Goal: Task Accomplishment & Management: Complete application form

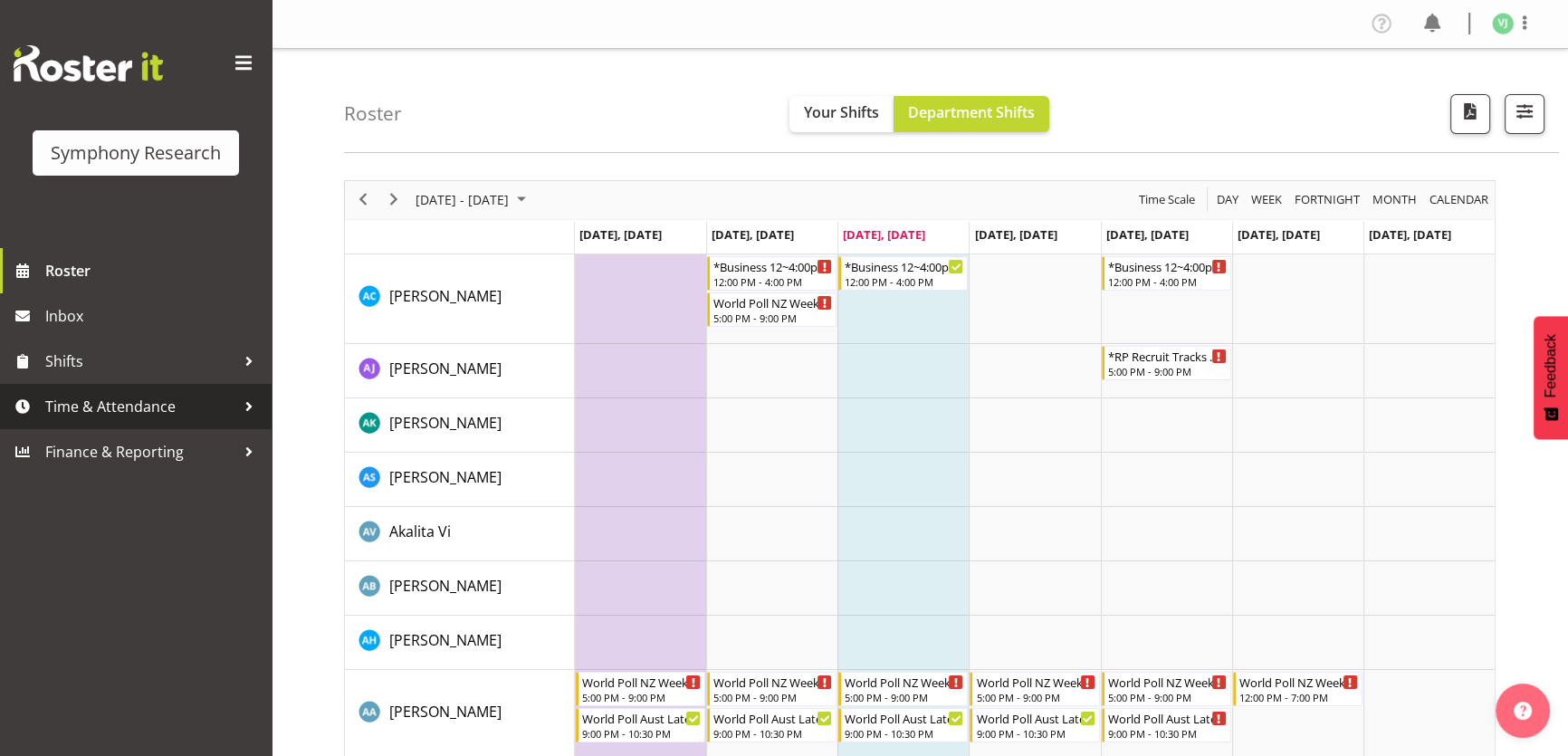
click at [211, 419] on span "Time & Attendance" at bounding box center [141, 406] width 190 height 27
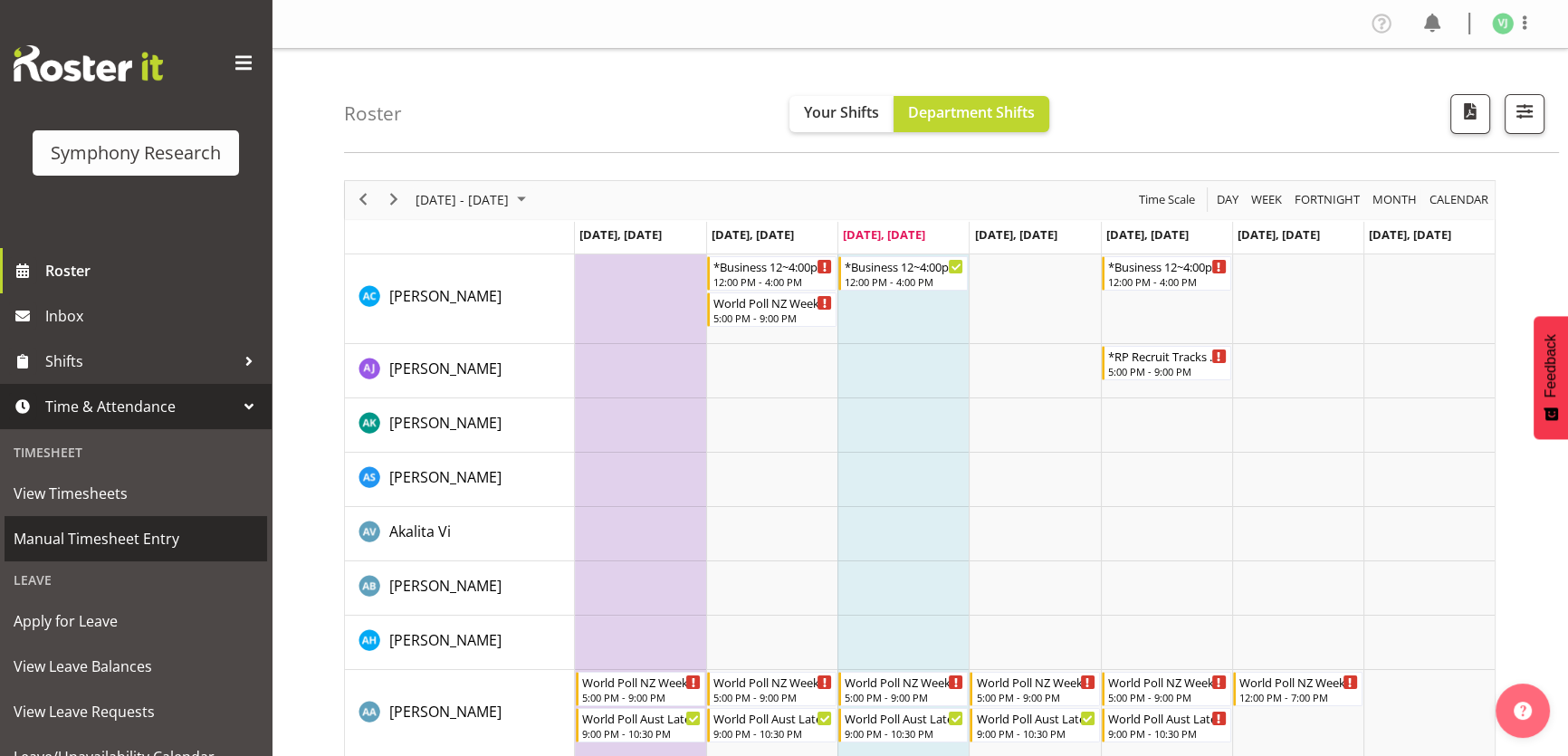
click at [163, 534] on span "Manual Timesheet Entry" at bounding box center [136, 539] width 244 height 27
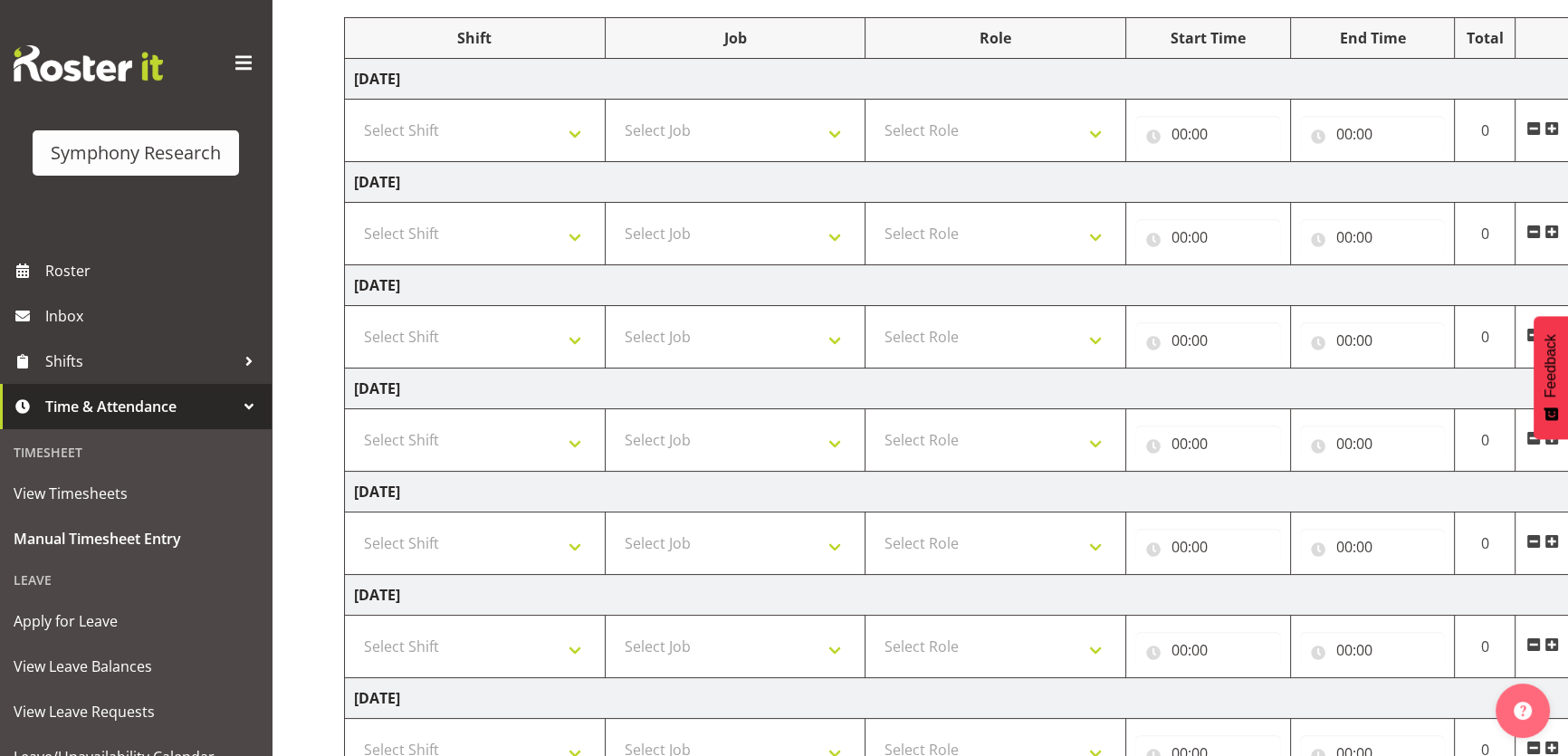
scroll to position [238, 0]
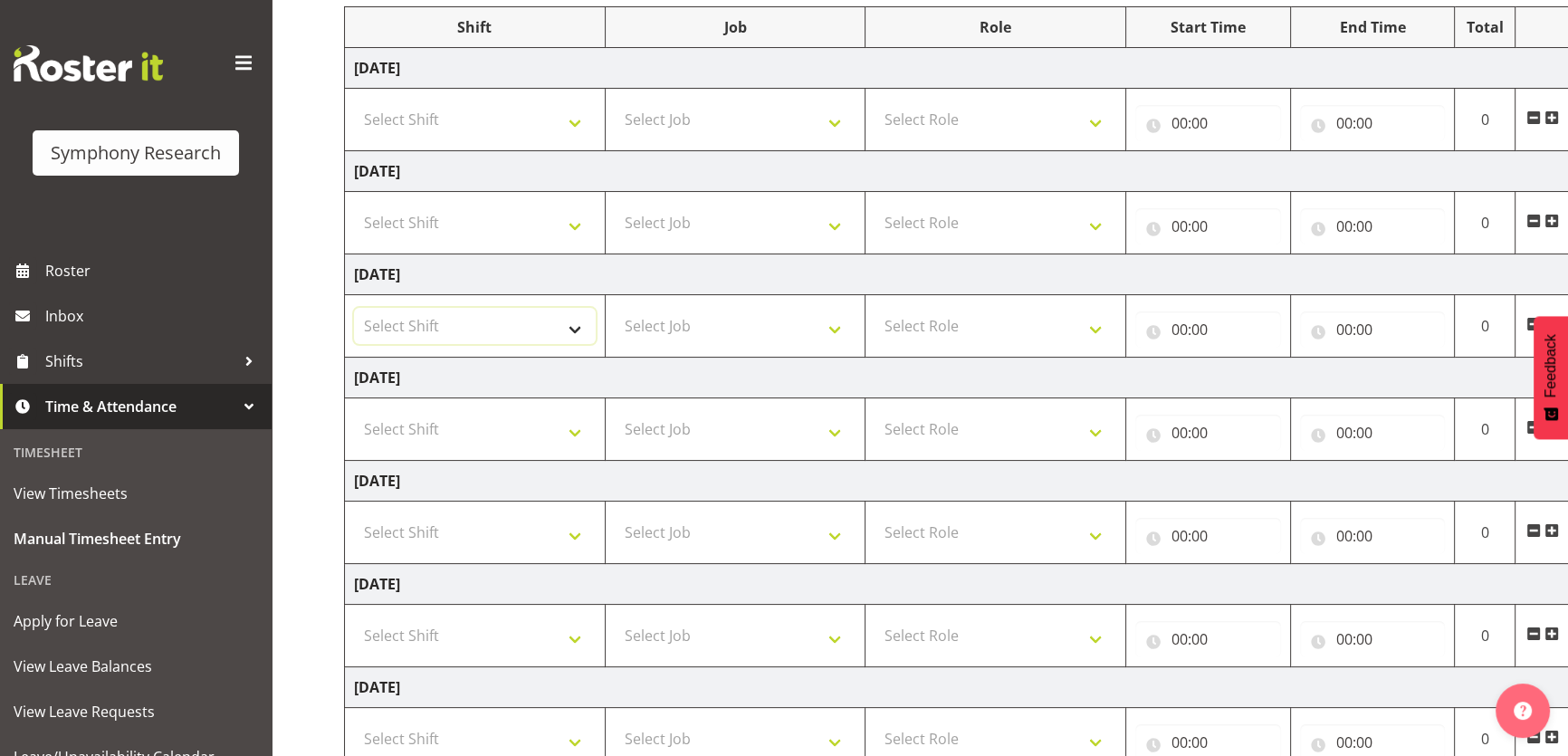
click at [528, 331] on select "Select Shift !!Weekend Residential (Roster IT Shift Label) *Business 9/10am ~ 4…" at bounding box center [474, 325] width 241 height 36
select select "4583"
click at [354, 307] on select "Select Shift !!Weekend Residential (Roster IT Shift Label) *Business 9/10am ~ 4…" at bounding box center [474, 325] width 241 height 36
click at [842, 324] on select "Select Job 550060 IF Admin 553492 World Poll Aus Wave 2 Main 2025 553493 World …" at bounding box center [735, 325] width 241 height 36
drag, startPoint x: 928, startPoint y: 512, endPoint x: 927, endPoint y: 537, distance: 25.0
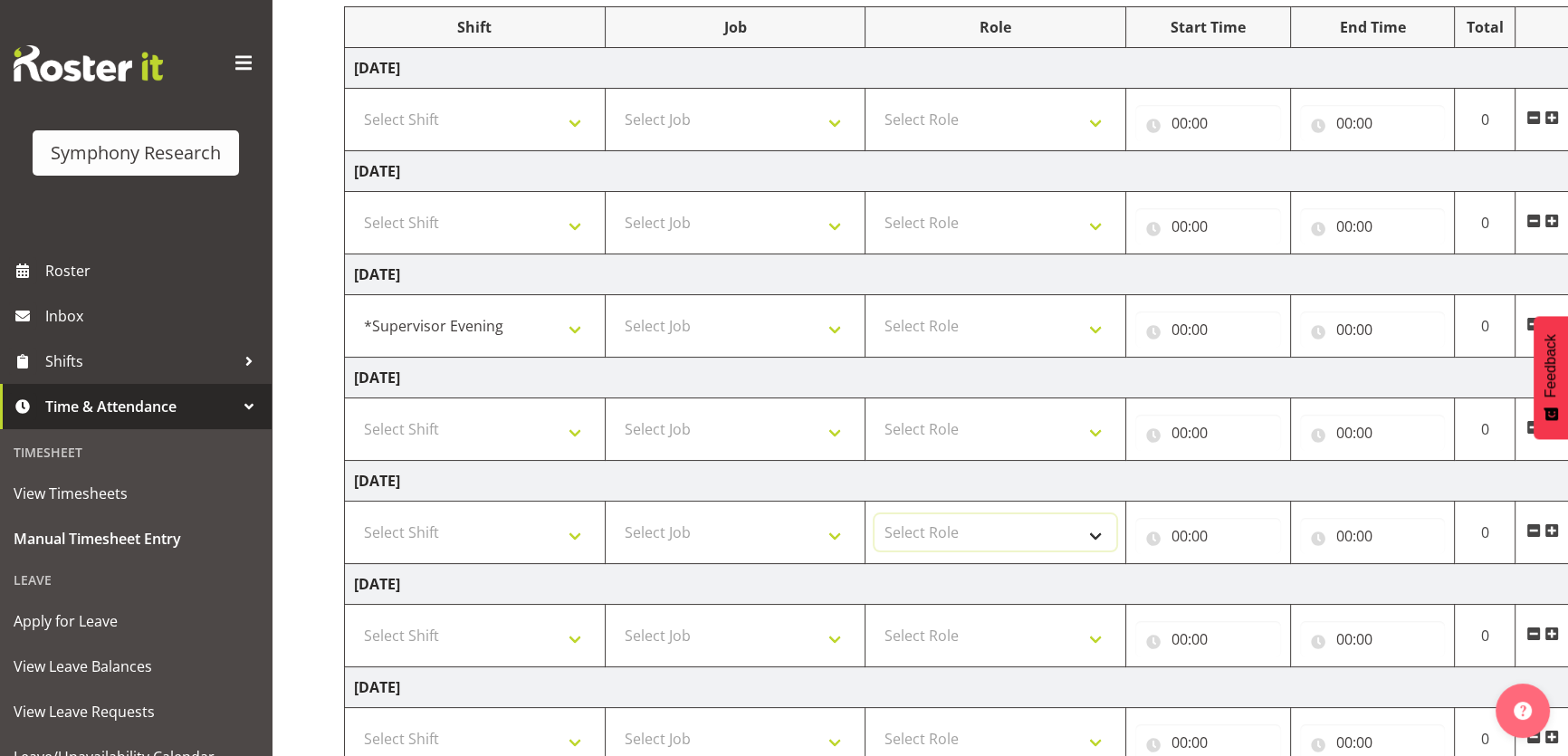
click at [927, 536] on select "Select Role Supervisor Briefing" at bounding box center [995, 531] width 241 height 36
click at [794, 327] on select "Select Job 550060 IF Admin 553492 World Poll Aus Wave 2 Main 2025 553493 World …" at bounding box center [735, 325] width 241 height 36
select select "10632"
click at [615, 307] on select "Select Job 550060 IF Admin 553492 World Poll Aus Wave 2 Main 2025 553493 World …" at bounding box center [735, 325] width 241 height 36
click at [1055, 312] on select "Select Role Supervisor Briefing" at bounding box center [995, 325] width 241 height 36
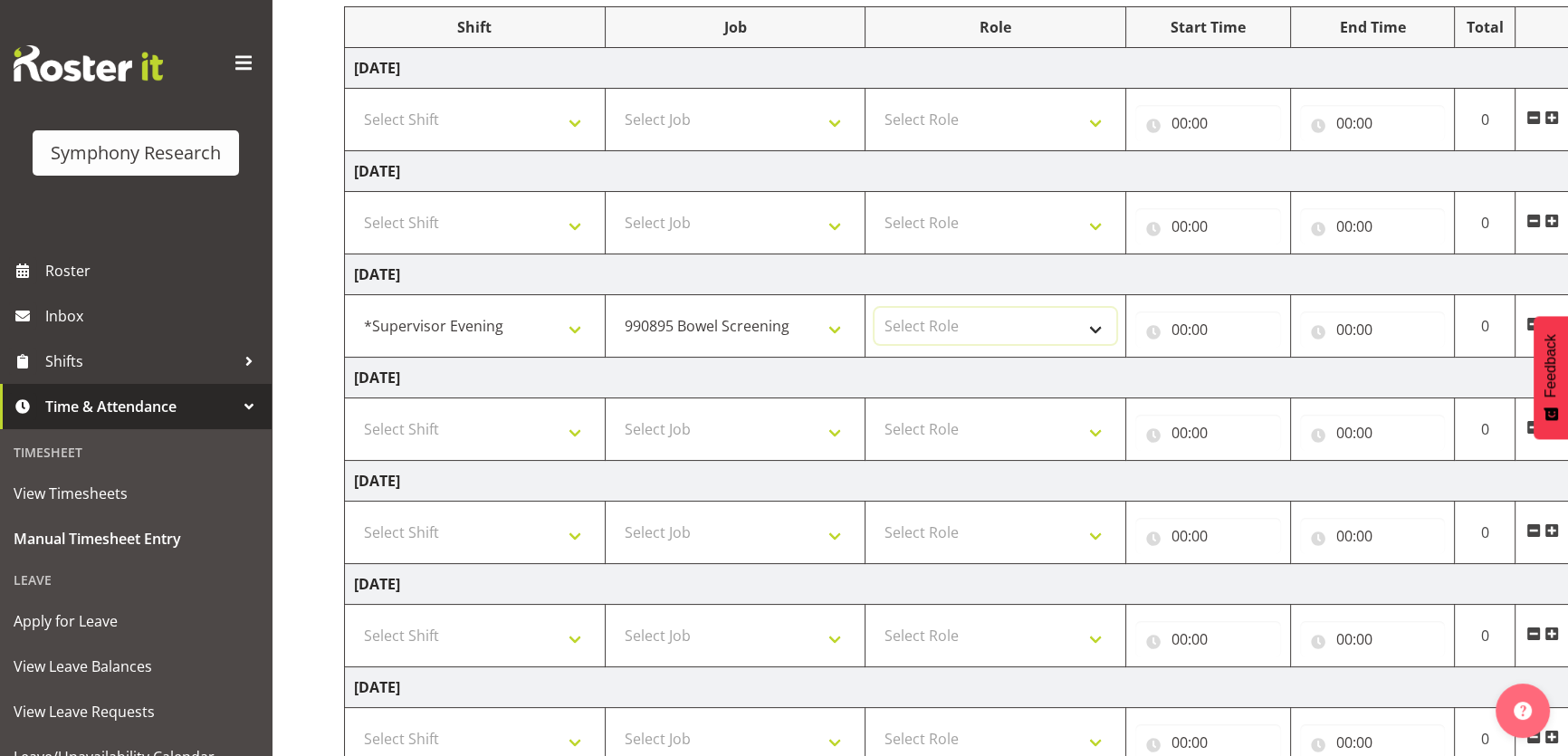
select select "45"
click at [875, 307] on select "Select Role Supervisor Briefing" at bounding box center [995, 325] width 241 height 36
click at [1182, 335] on input "00:00" at bounding box center [1208, 329] width 145 height 36
click at [1247, 382] on select "00 01 02 03 04 05 06 07 08 09 10 11 12 13 14 15 16 17 18 19 20 21 22 23" at bounding box center [1259, 376] width 41 height 36
select select "17"
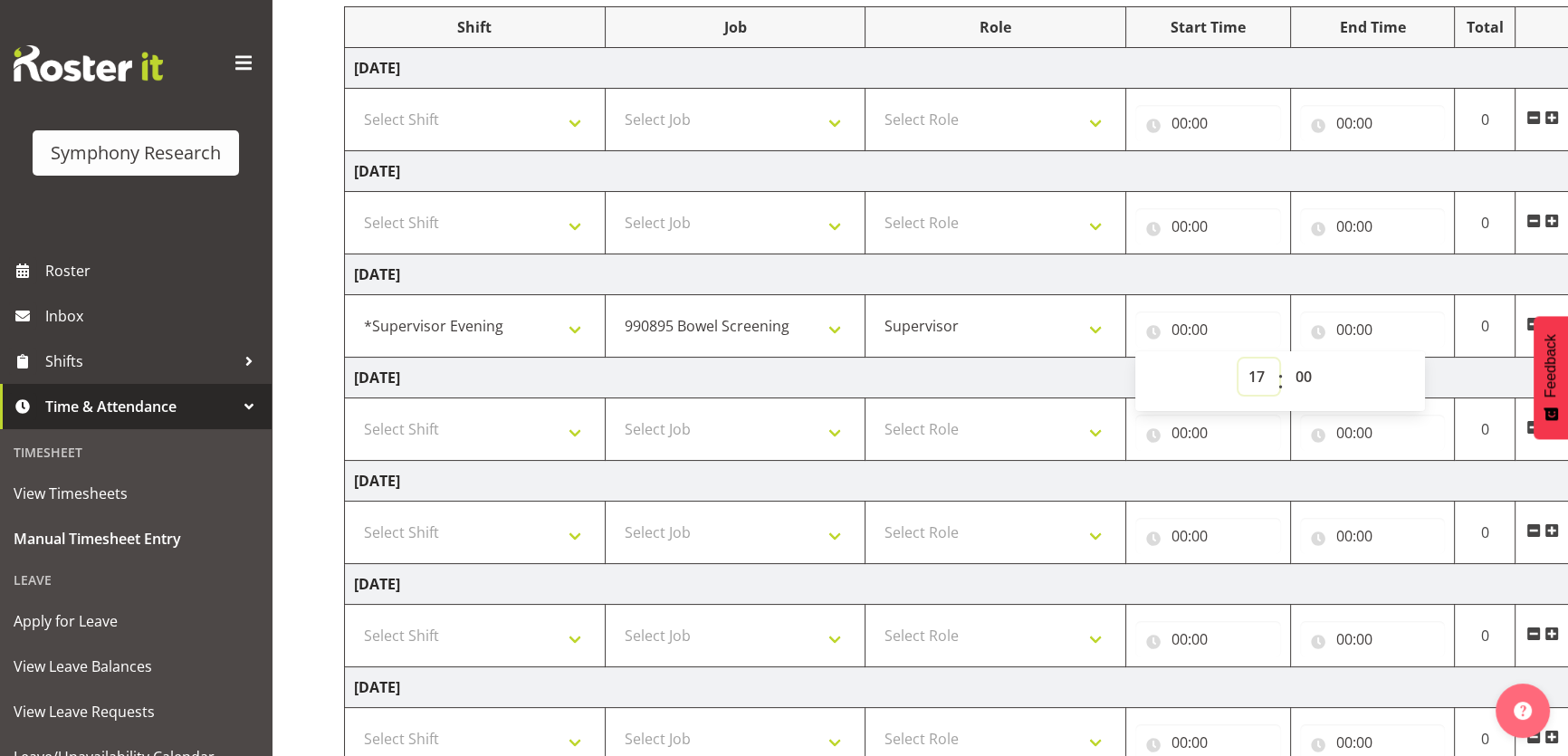
click at [1238, 359] on select "00 01 02 03 04 05 06 07 08 09 10 11 12 13 14 15 16 17 18 19 20 21 22 23" at bounding box center [1259, 376] width 41 height 36
type input "17:00"
click at [1346, 342] on input "00:00" at bounding box center [1373, 329] width 145 height 36
click at [1395, 376] on div "00 01 02 03 04 05 06 07 08 09 10 11 12 13 14 15 16 17 18 19 20 21 22 23 : 00 01…" at bounding box center [1445, 381] width 290 height 46
click at [1431, 377] on select "00 01 02 03 04 05 06 07 08 09 10 11 12 13 14 15 16 17 18 19 20 21 22 23" at bounding box center [1424, 376] width 41 height 36
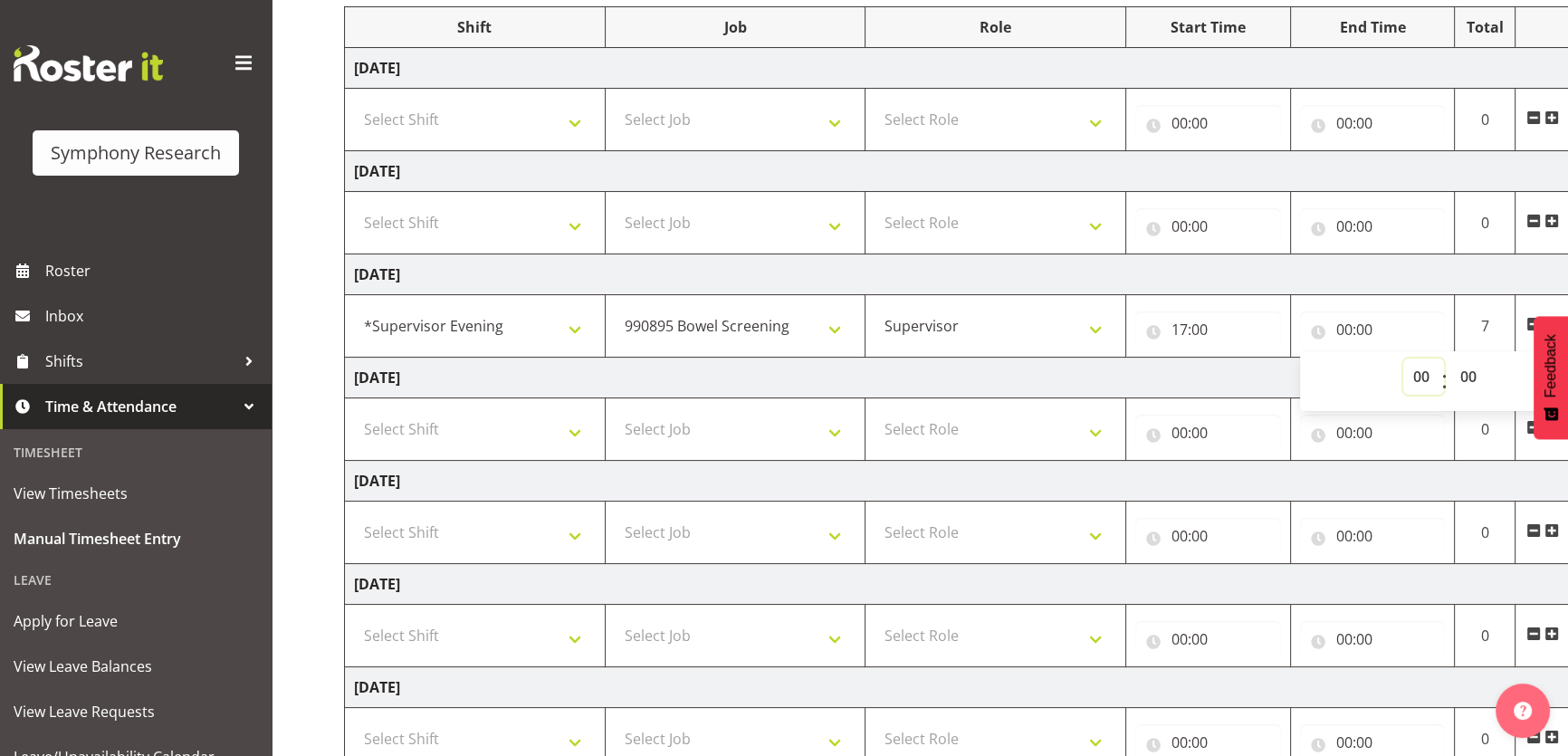
select select "18"
click at [1403, 359] on select "00 01 02 03 04 05 06 07 08 09 10 11 12 13 14 15 16 17 18 19 20 21 22 23" at bounding box center [1424, 376] width 41 height 36
type input "18:00"
click at [1556, 275] on td "[DATE]" at bounding box center [978, 274] width 1266 height 41
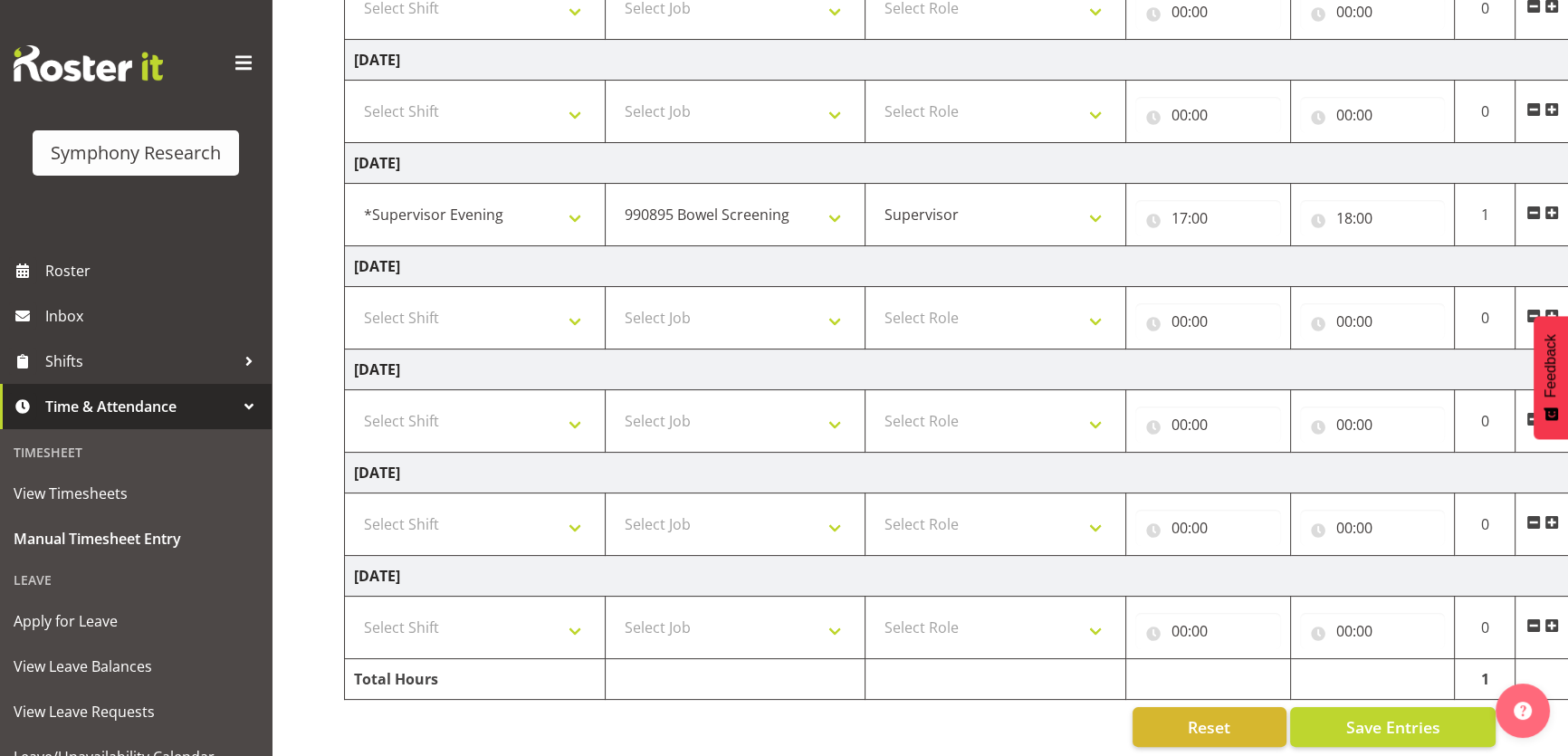
scroll to position [352, 0]
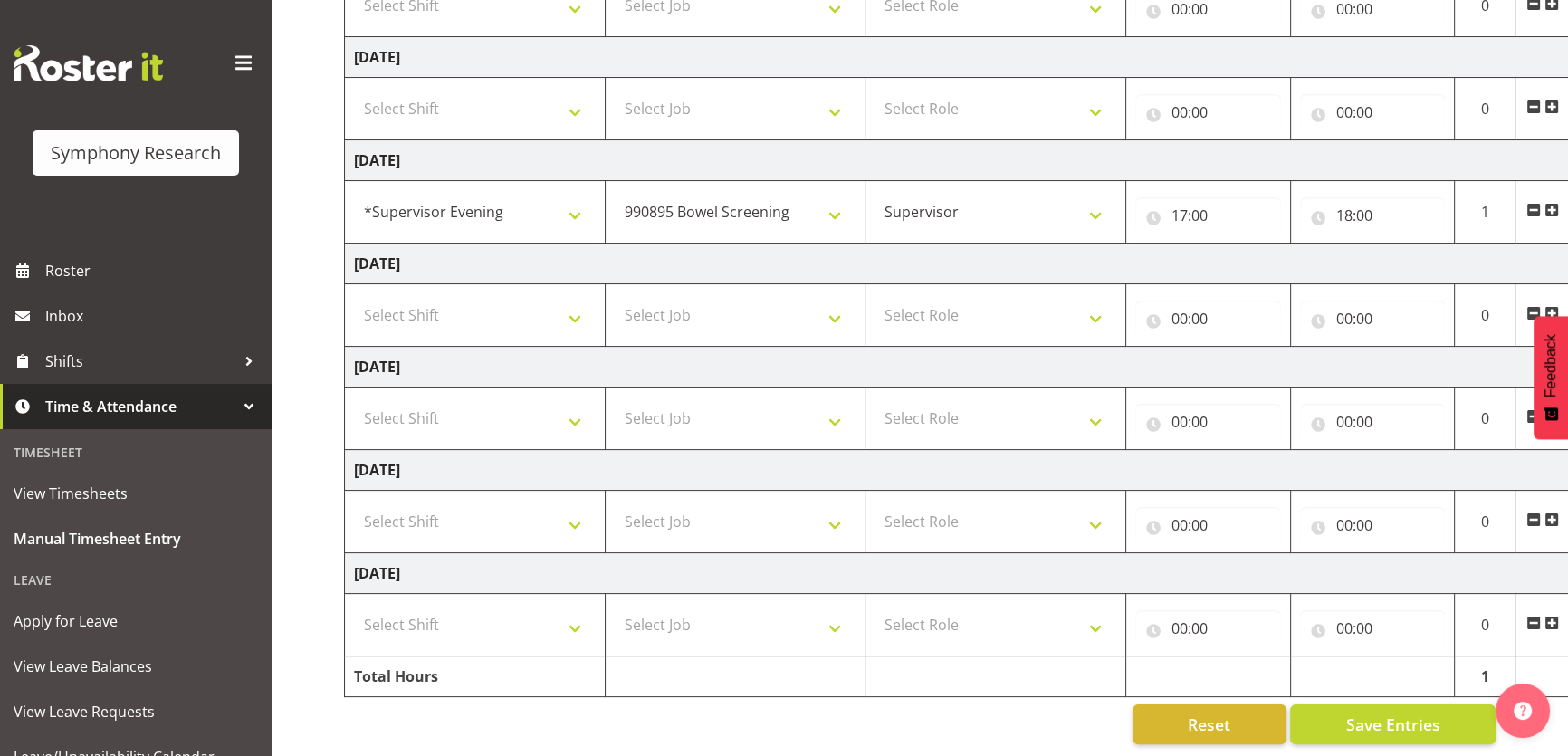
click at [1550, 208] on span at bounding box center [1552, 209] width 15 height 15
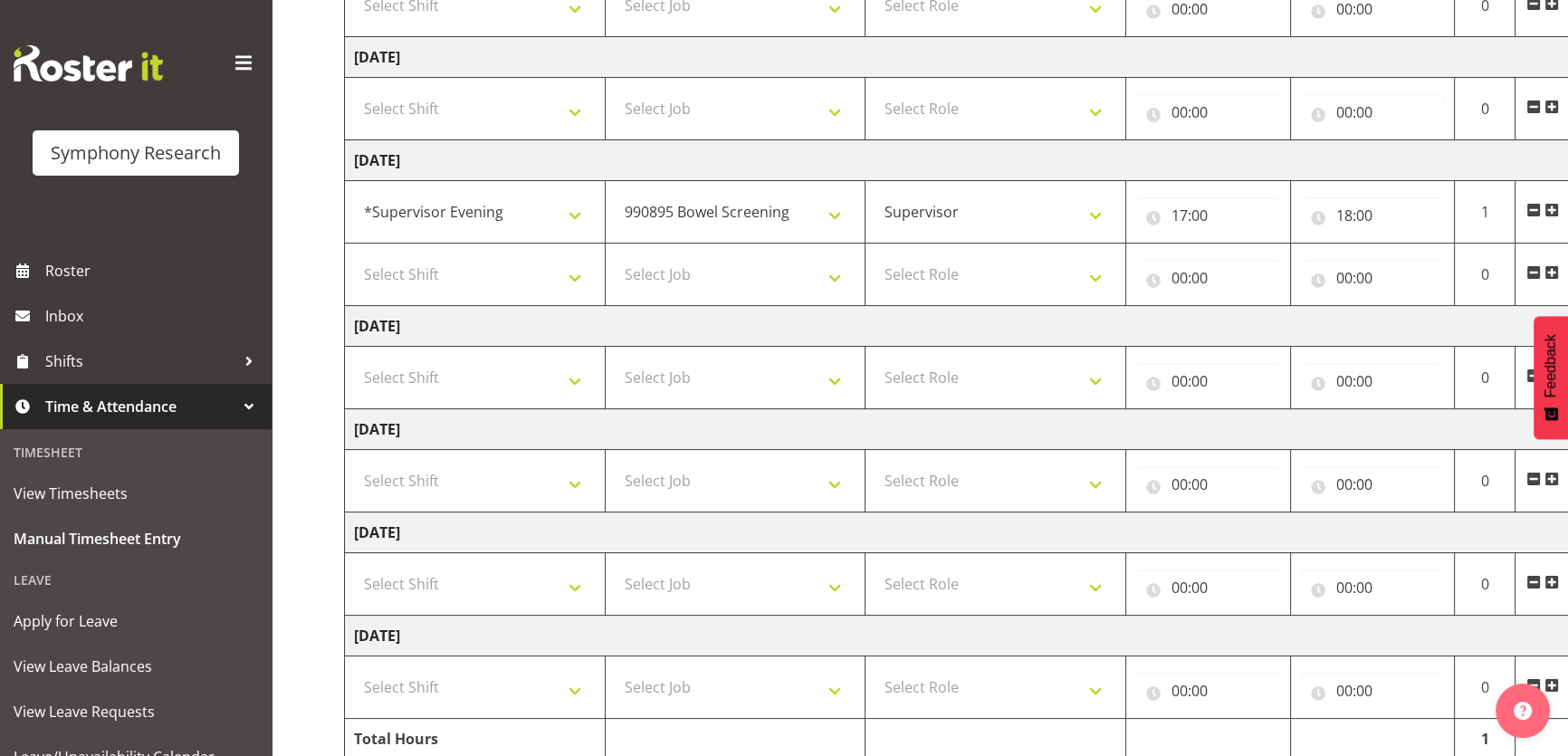
click at [575, 294] on td "Select Shift !!Weekend Residential (Roster IT Shift Label) *Business 9/10am ~ 4…" at bounding box center [475, 274] width 261 height 62
click at [571, 290] on select "Select Shift !!Weekend Residential (Roster IT Shift Label) *Business 9/10am ~ 4…" at bounding box center [474, 273] width 241 height 36
select select "4583"
click at [354, 256] on select "Select Shift !!Weekend Residential (Roster IT Shift Label) *Business 9/10am ~ 4…" at bounding box center [474, 273] width 241 height 36
click at [817, 274] on select "Select Job 550060 IF Admin 553492 World Poll Aus Wave 2 Main 2025 553493 World …" at bounding box center [735, 273] width 241 height 36
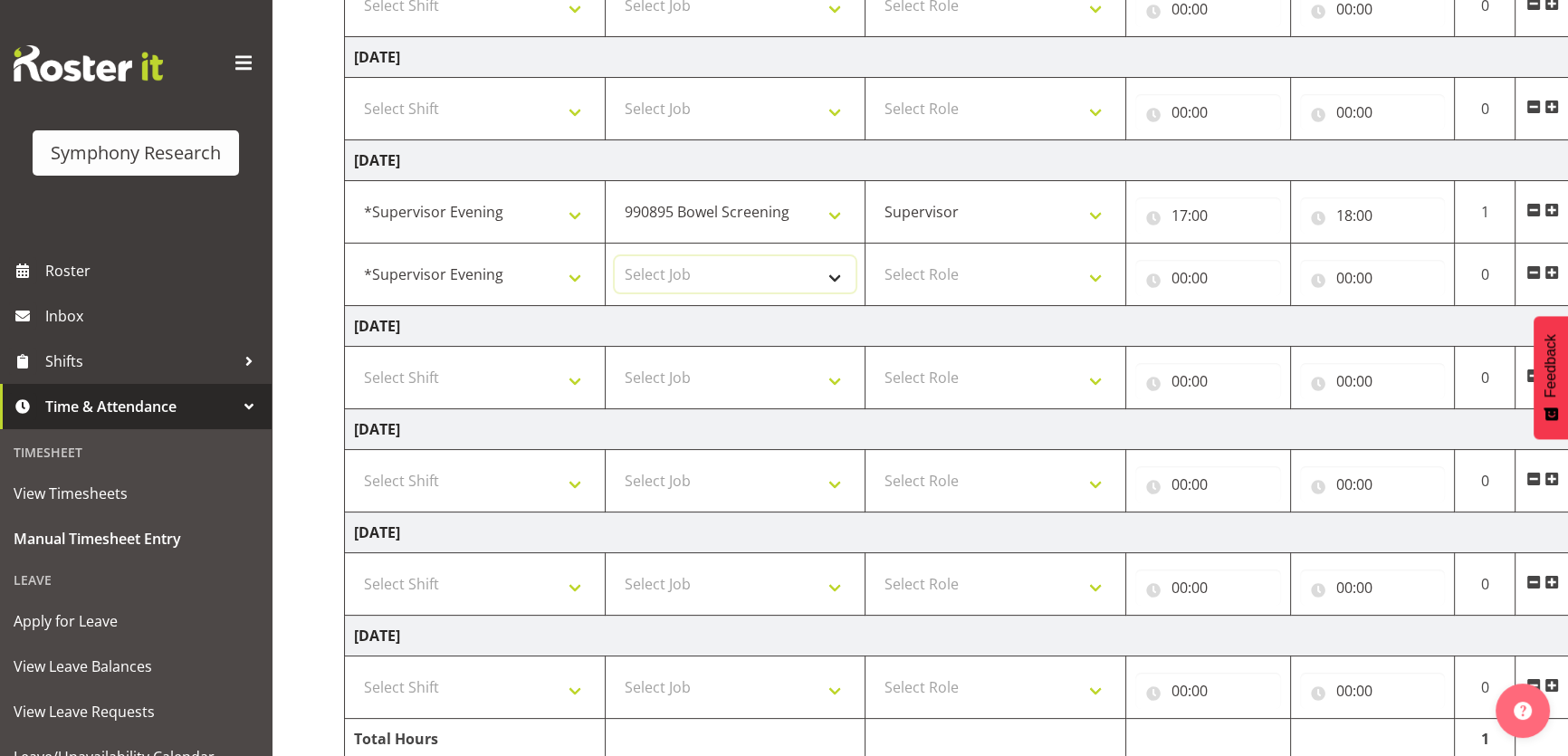
select select "10631"
click at [615, 256] on select "Select Job 550060 IF Admin 553492 World Poll Aus Wave 2 Main 2025 553493 World …" at bounding box center [735, 273] width 241 height 36
click at [1043, 260] on select "Select Role Supervisor Briefing" at bounding box center [995, 273] width 241 height 36
select select "45"
click at [875, 256] on select "Select Role Supervisor Briefing" at bounding box center [995, 273] width 241 height 36
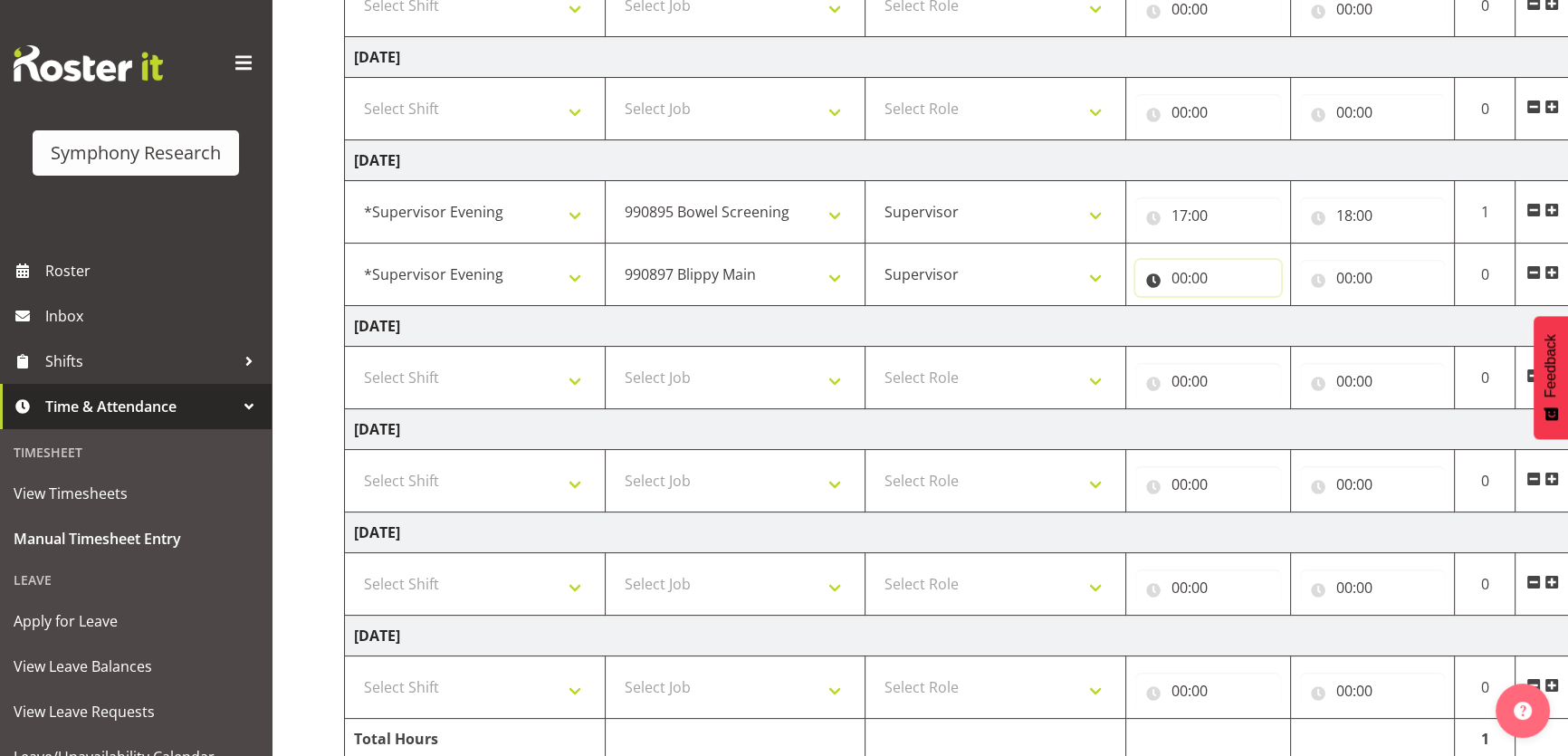
click at [1194, 274] on input "00:00" at bounding box center [1208, 277] width 145 height 36
click at [1256, 328] on select "00 01 02 03 04 05 06 07 08 09 10 11 12 13 14 15 16 17 18 19 20 21 22 23" at bounding box center [1259, 325] width 41 height 36
select select "18"
click at [1238, 307] on select "00 01 02 03 04 05 06 07 08 09 10 11 12 13 14 15 16 17 18 19 20 21 22 23" at bounding box center [1259, 325] width 41 height 36
type input "18:00"
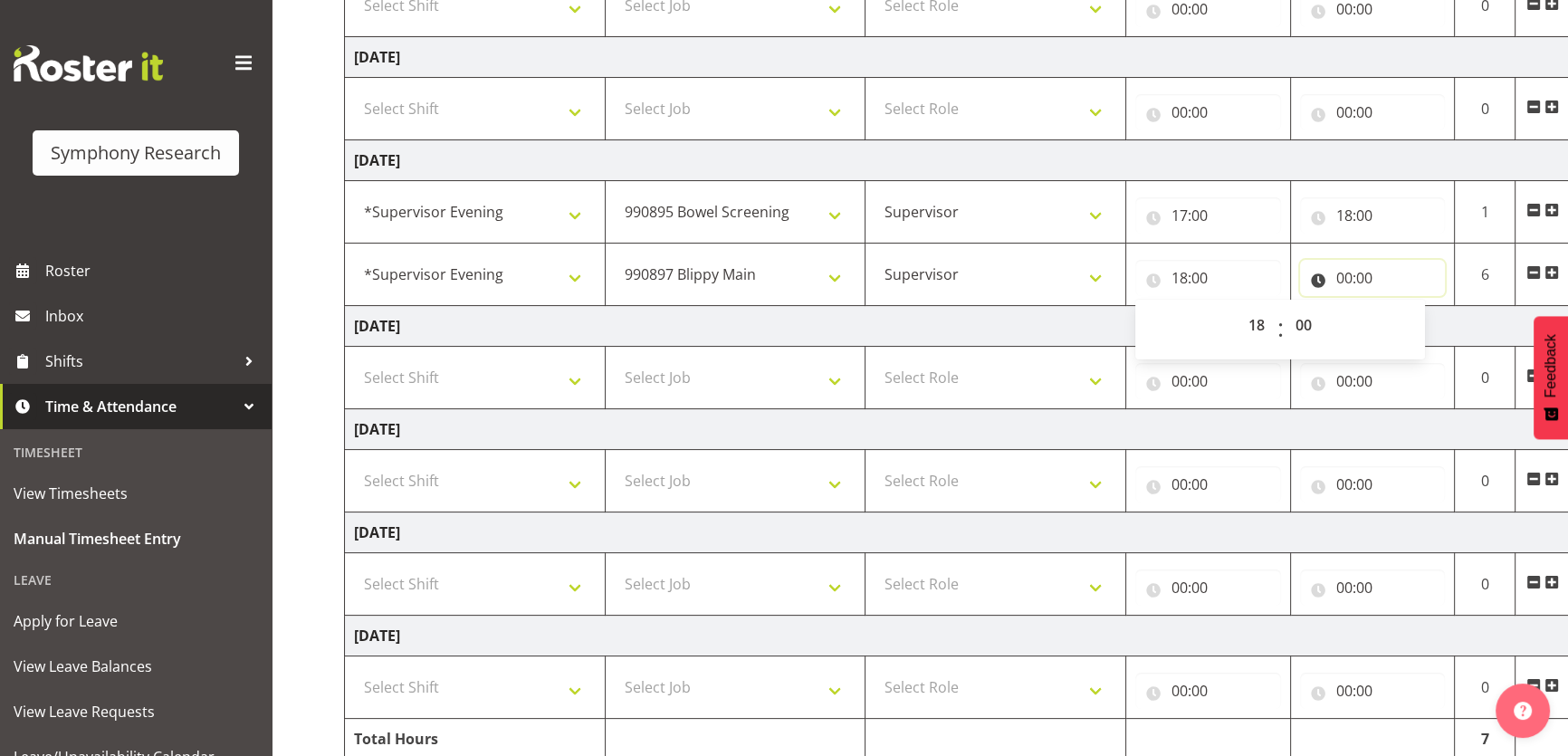
click at [1358, 283] on input "00:00" at bounding box center [1373, 277] width 145 height 36
click at [1431, 322] on select "00 01 02 03 04 05 06 07 08 09 10 11 12 13 14 15 16 17 18 19 20 21 22 23" at bounding box center [1424, 325] width 41 height 36
select select "19"
click at [1403, 307] on select "00 01 02 03 04 05 06 07 08 09 10 11 12 13 14 15 16 17 18 19 20 21 22 23" at bounding box center [1424, 325] width 41 height 36
type input "19:00"
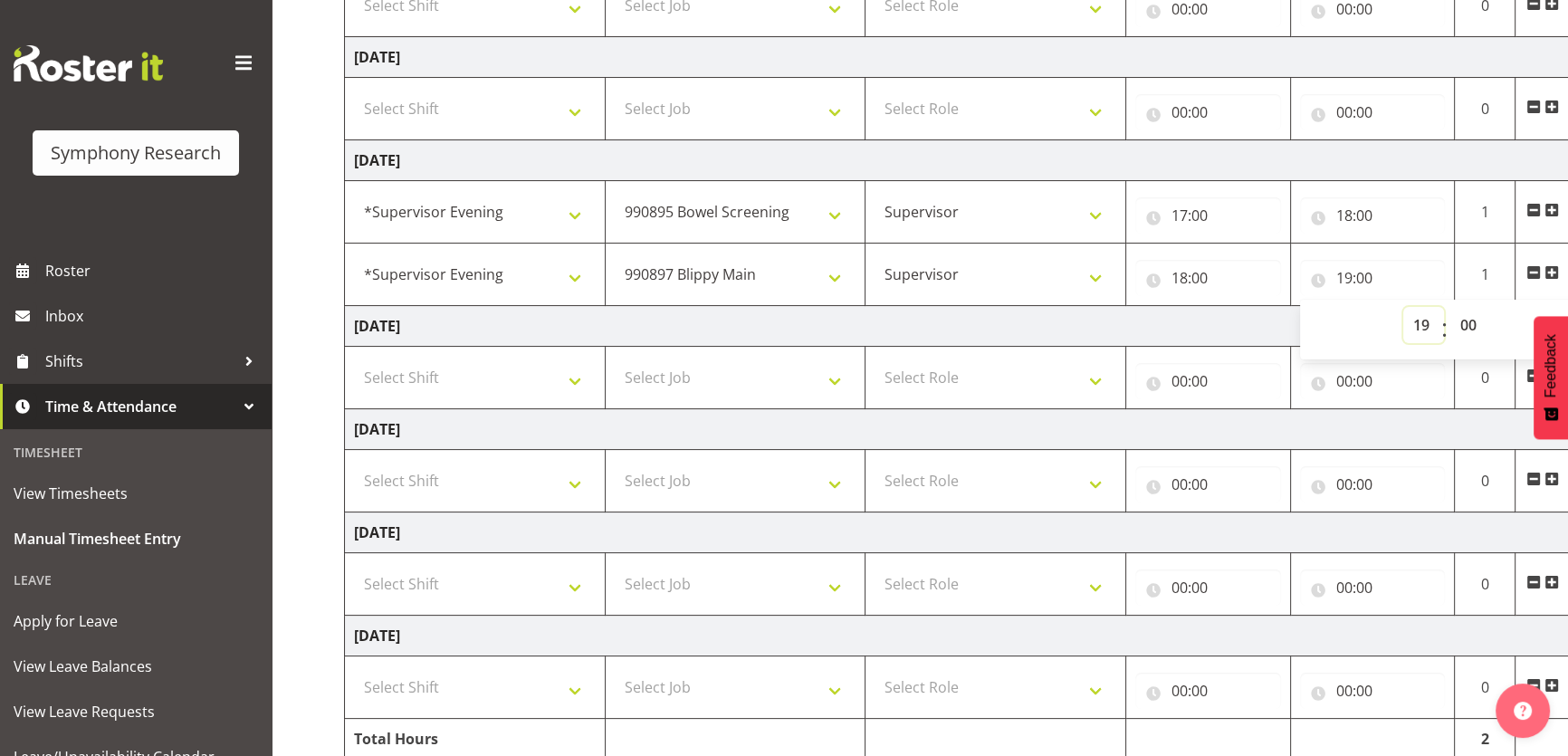
scroll to position [425, 0]
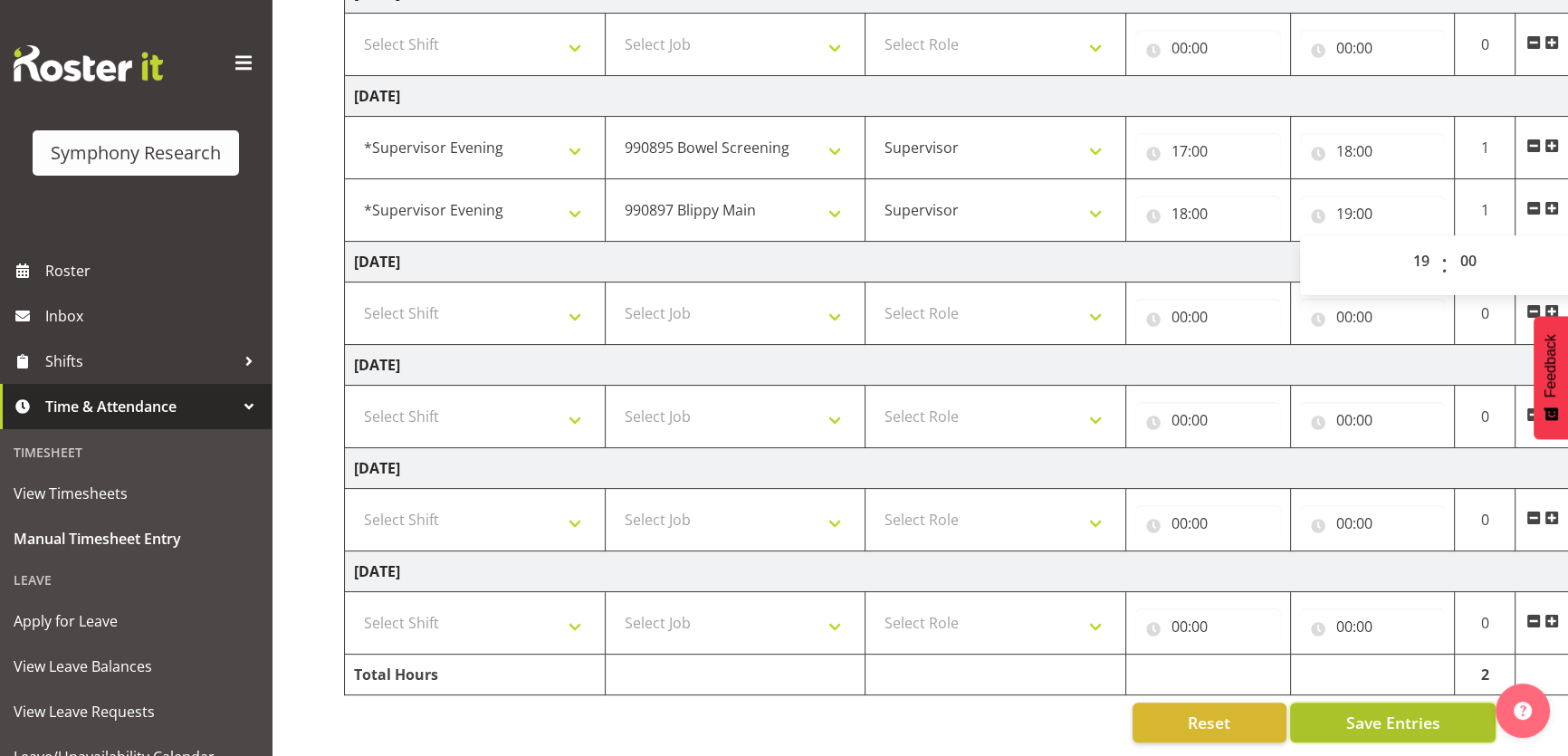
click at [1345, 705] on button "Save Entries" at bounding box center [1393, 722] width 206 height 40
